Goal: Transaction & Acquisition: Purchase product/service

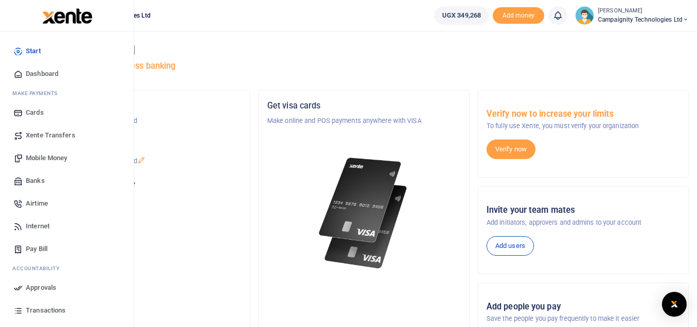
click at [51, 316] on link "Transactions" at bounding box center [66, 310] width 117 height 23
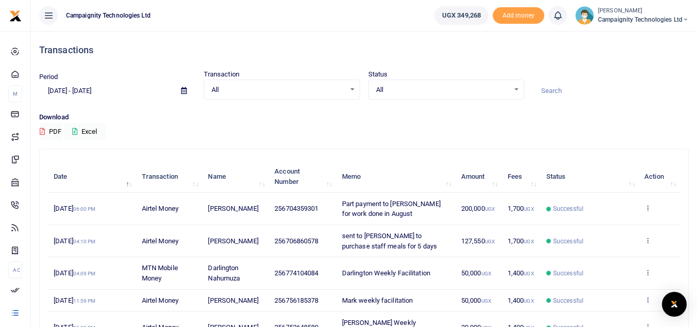
click at [310, 300] on span "256756185378" at bounding box center [297, 300] width 44 height 8
drag, startPoint x: 287, startPoint y: 299, endPoint x: 328, endPoint y: 300, distance: 40.8
click at [328, 300] on td "256756185378" at bounding box center [303, 300] width 68 height 22
copy span "756185378"
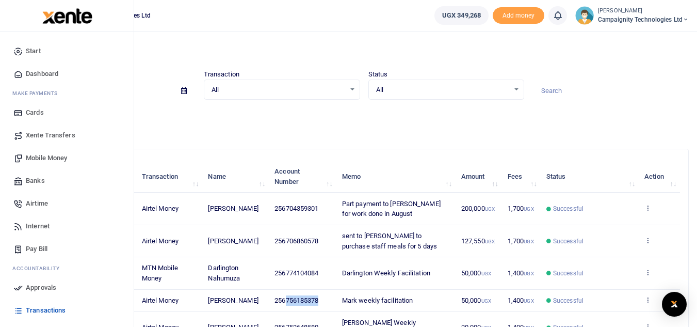
click at [46, 158] on span "Mobile Money" at bounding box center [46, 158] width 41 height 10
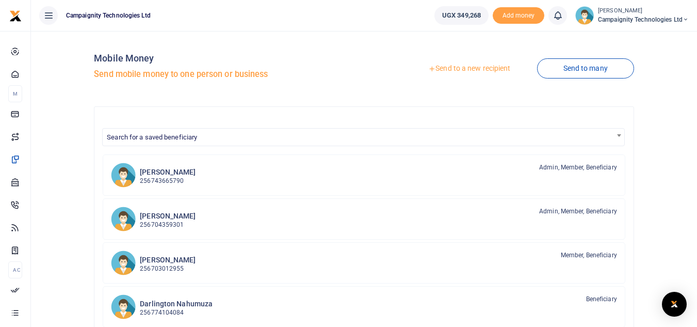
click at [454, 75] on link "Send to a new recipient" at bounding box center [469, 68] width 135 height 19
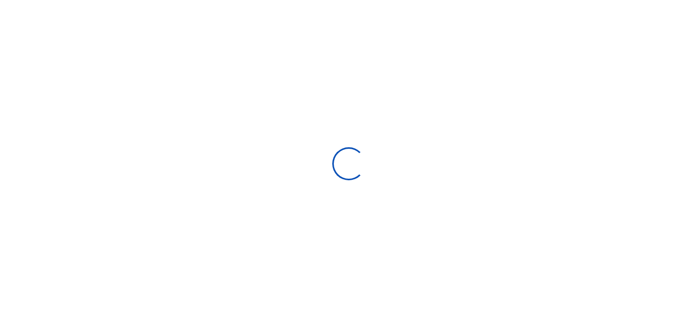
select select
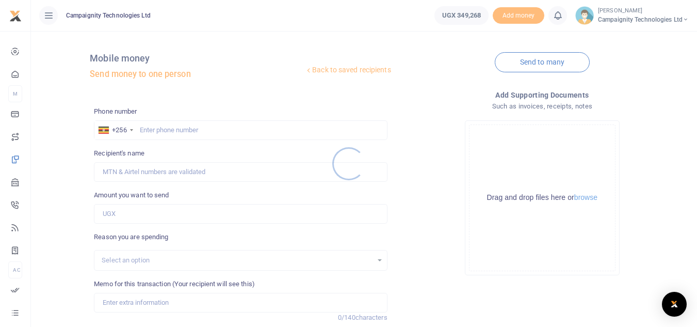
click at [216, 136] on div at bounding box center [348, 163] width 697 height 327
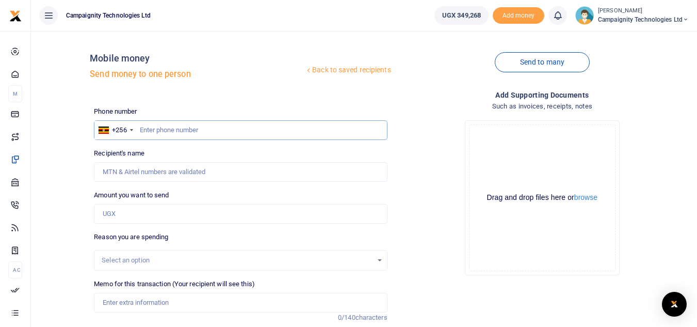
click at [210, 130] on input "text" at bounding box center [240, 130] width 293 height 20
paste input "756185378"
type input "756185378"
click at [142, 214] on input "Amount you want to send" at bounding box center [240, 214] width 293 height 20
type input "Mark Nakibinge"
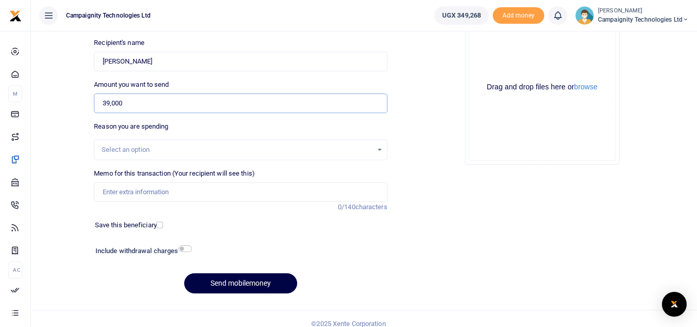
scroll to position [114, 0]
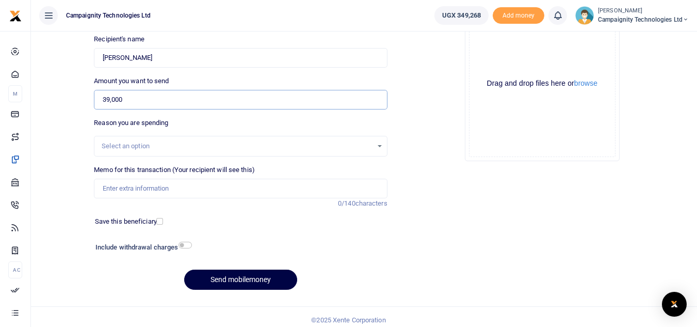
type input "39,000"
click at [248, 192] on input "Memo for this transaction (Your recipient will see this)" at bounding box center [240, 189] width 293 height 20
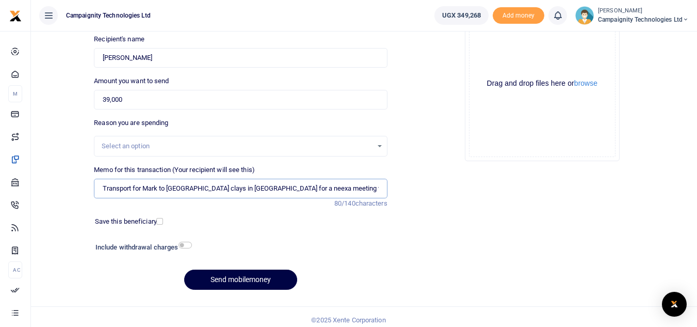
type input "Transport for Mark to Uganda clays in Kajjansi for a neexa meeting with prospect"
click at [233, 288] on button "Send mobilemoney" at bounding box center [240, 279] width 113 height 20
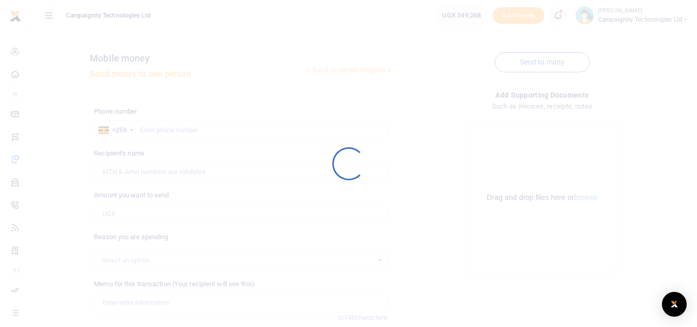
scroll to position [113, 0]
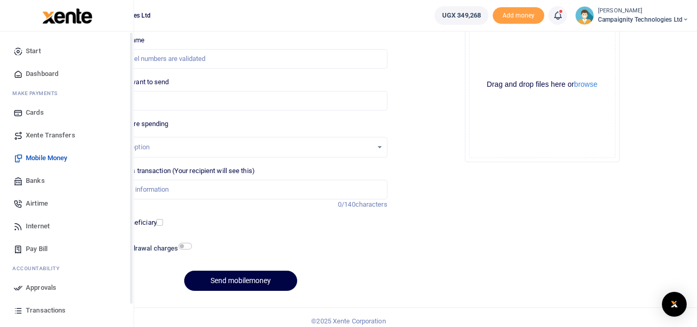
click at [44, 290] on span "Approvals" at bounding box center [41, 287] width 30 height 10
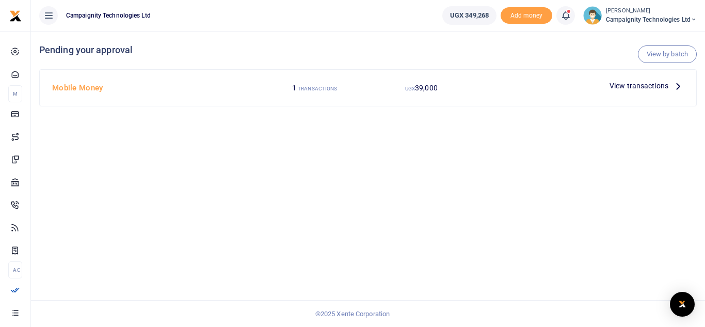
click at [638, 87] on span "View transactions" at bounding box center [638, 85] width 59 height 11
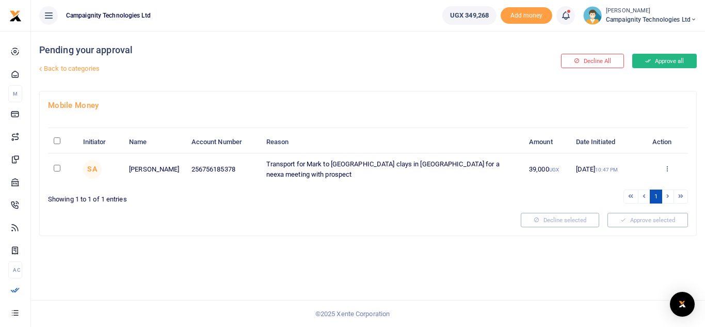
click at [662, 62] on button "Approve all" at bounding box center [664, 61] width 65 height 14
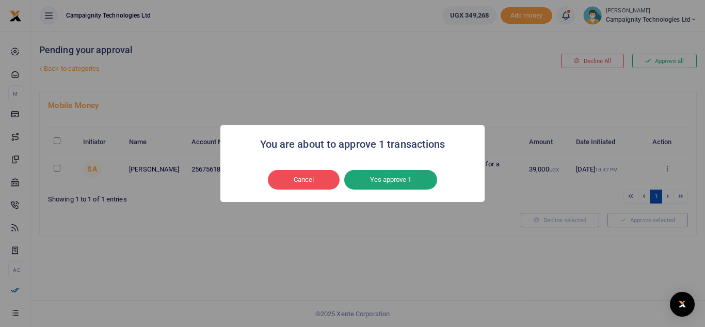
click at [392, 179] on button "Yes approve 1" at bounding box center [390, 180] width 93 height 20
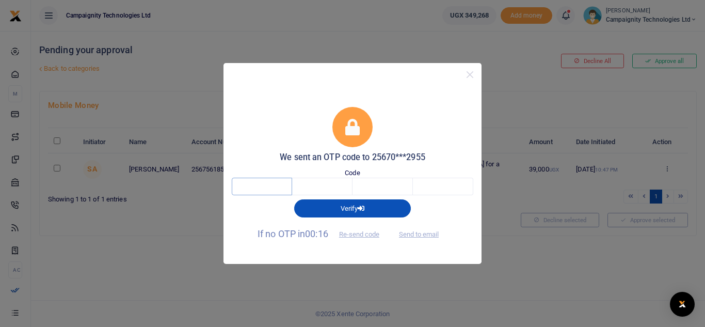
click at [254, 194] on input "text" at bounding box center [262, 187] width 60 height 18
type input "5"
type input "3"
type input "8"
type input "6"
